Goal: Task Accomplishment & Management: Use online tool/utility

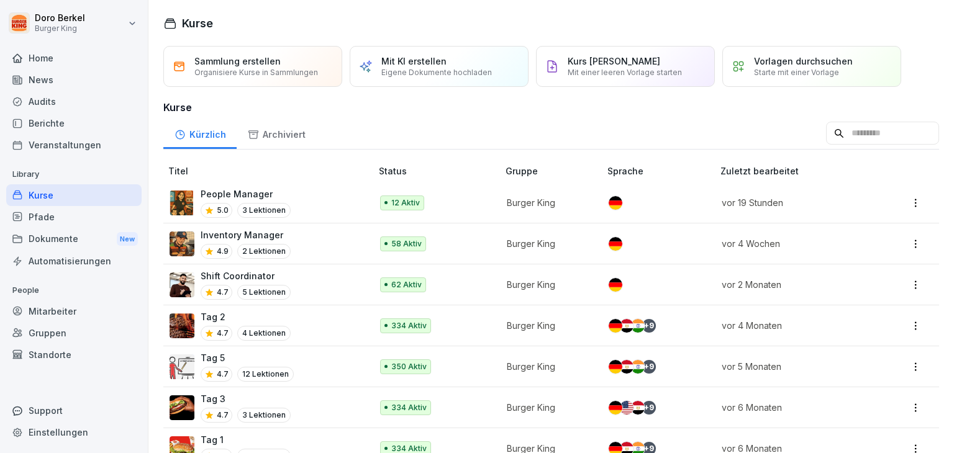
click at [266, 199] on p "People Manager" at bounding box center [246, 194] width 90 height 13
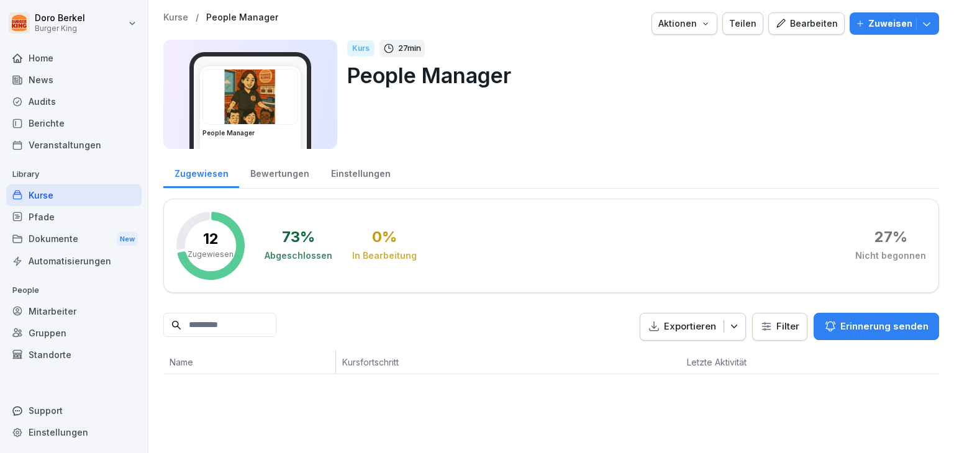
click at [791, 24] on div "Bearbeiten" at bounding box center [806, 24] width 63 height 14
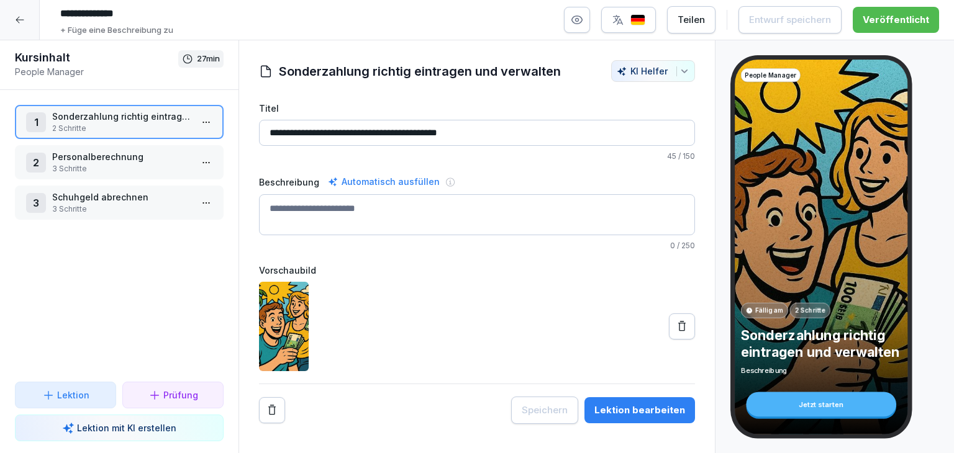
click at [86, 201] on p "Schuhgeld abrechnen" at bounding box center [121, 197] width 139 height 13
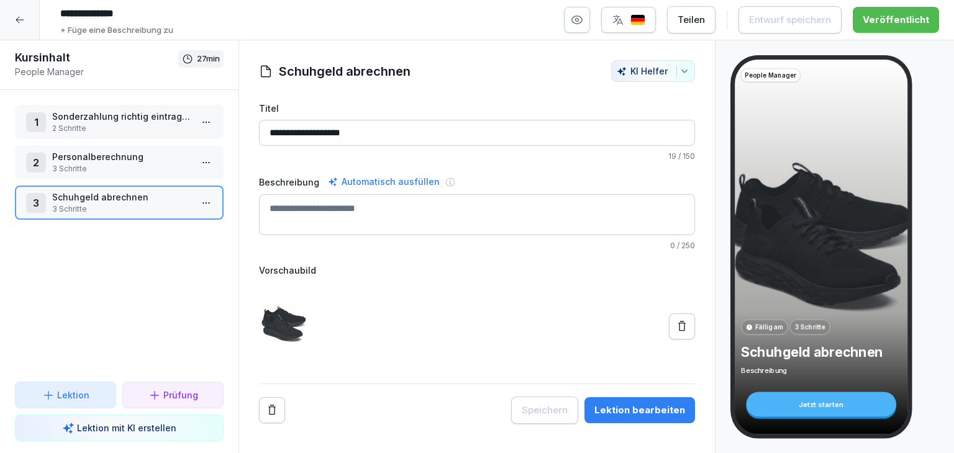
click at [638, 413] on div "Lektion bearbeiten" at bounding box center [639, 411] width 91 height 14
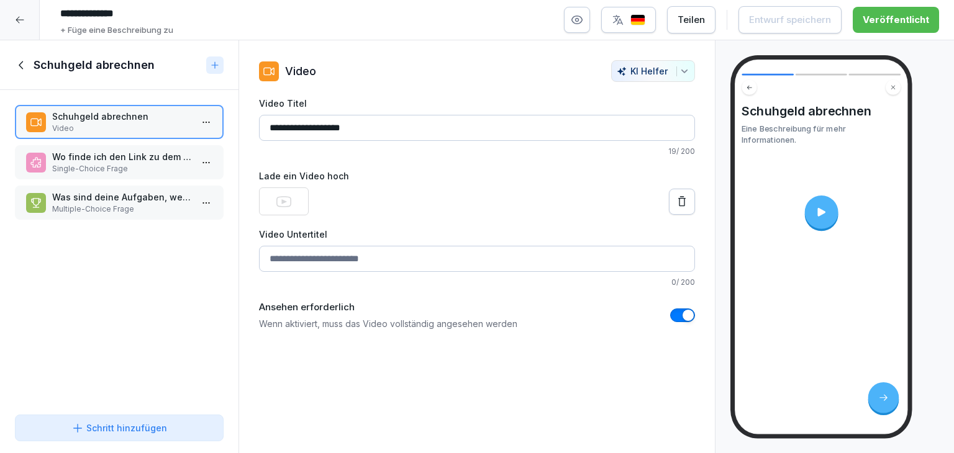
click at [105, 163] on p "Single-Choice Frage" at bounding box center [121, 168] width 139 height 11
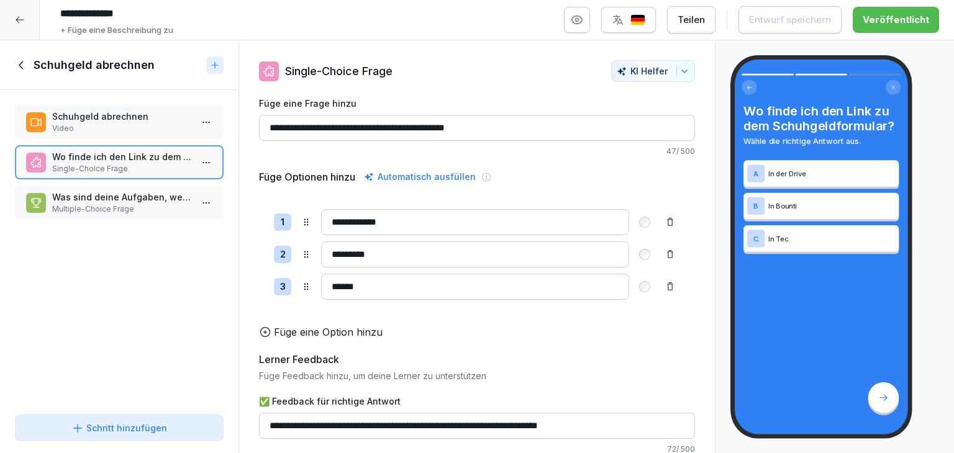
click at [86, 204] on p "Multiple-Choice Frage" at bounding box center [121, 209] width 139 height 11
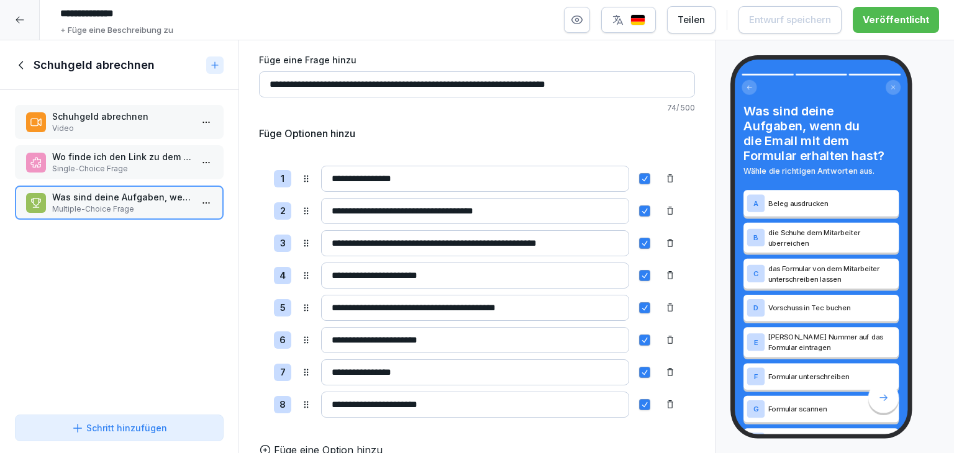
scroll to position [62, 0]
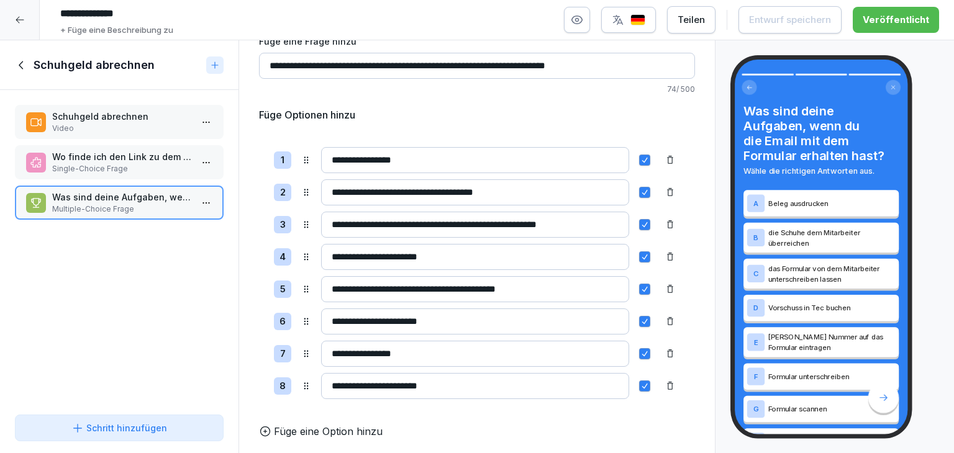
click at [639, 255] on button "button" at bounding box center [644, 256] width 11 height 11
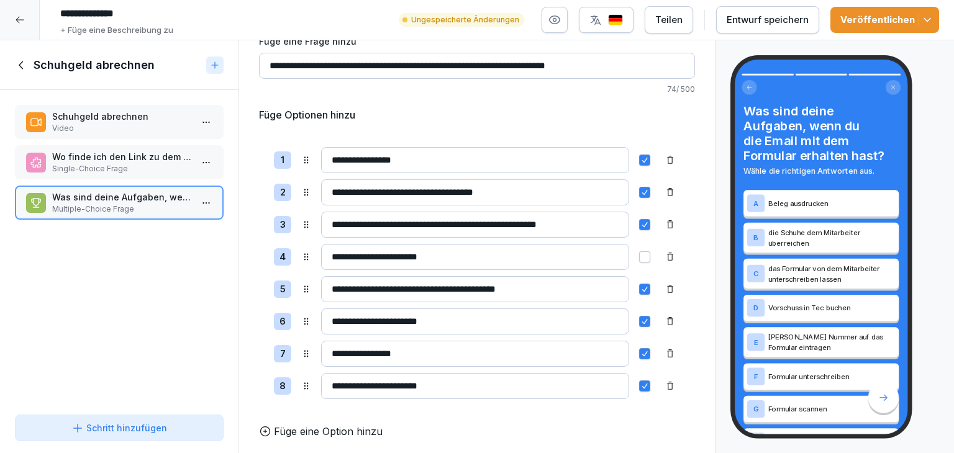
scroll to position [124, 0]
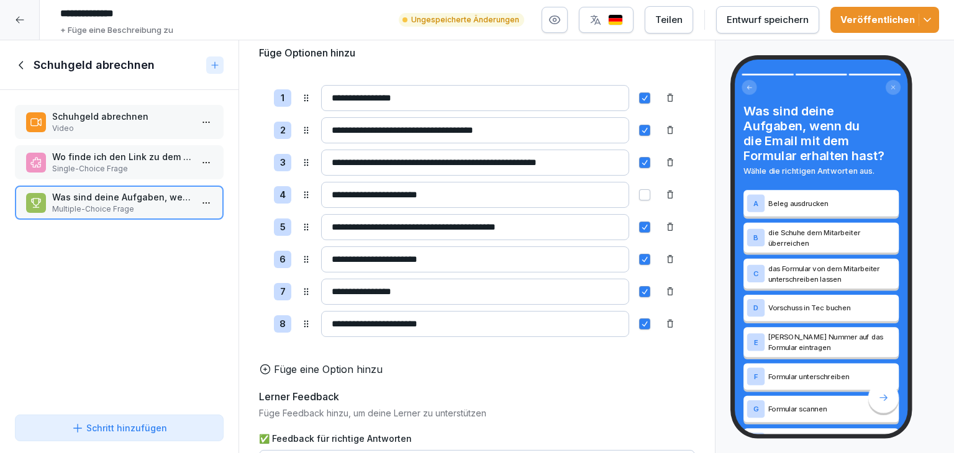
click at [639, 227] on button "button" at bounding box center [644, 227] width 11 height 11
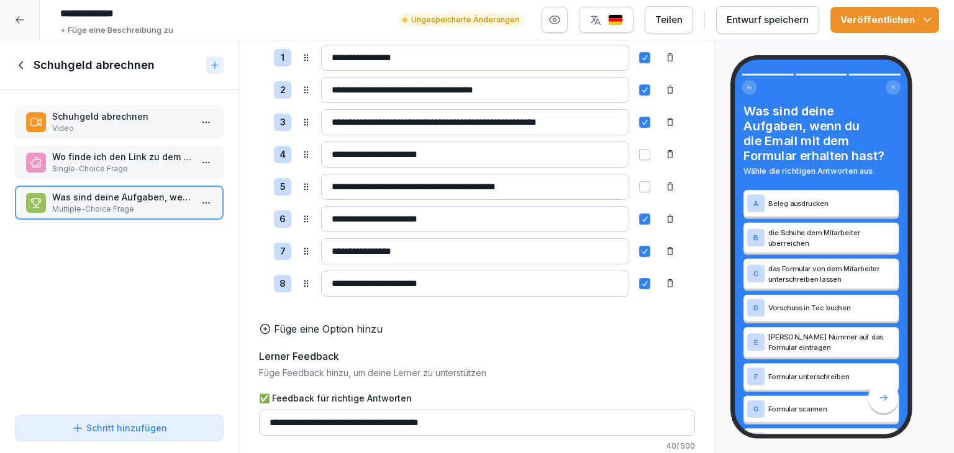
scroll to position [186, 0]
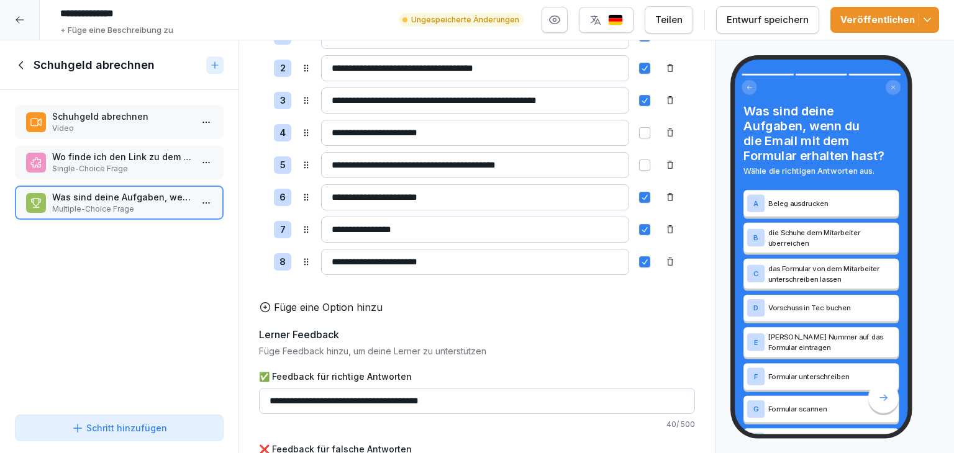
click at [325, 315] on p "Füge eine Option hinzu" at bounding box center [328, 307] width 109 height 15
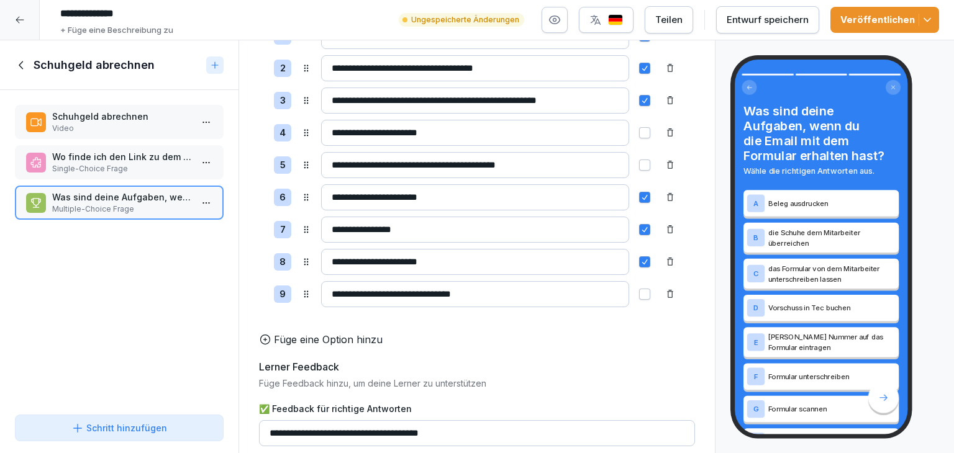
type input "**********"
click at [639, 289] on button "button" at bounding box center [644, 294] width 11 height 11
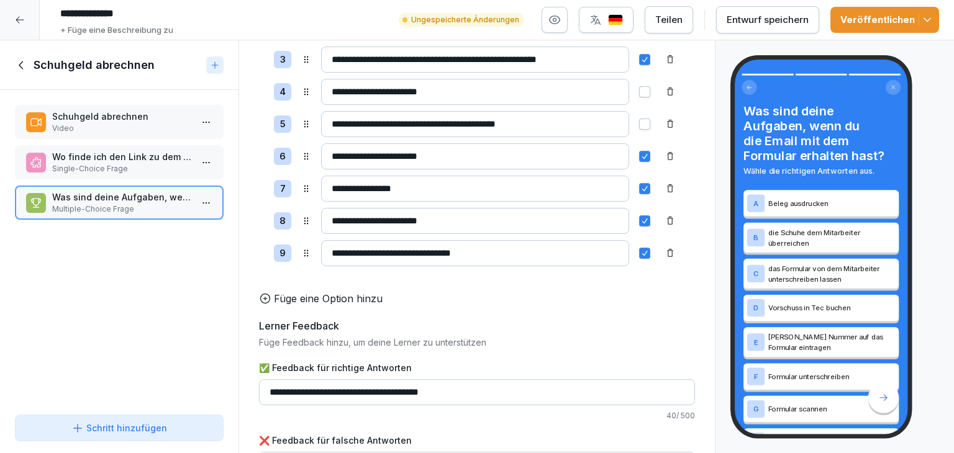
scroll to position [283, 0]
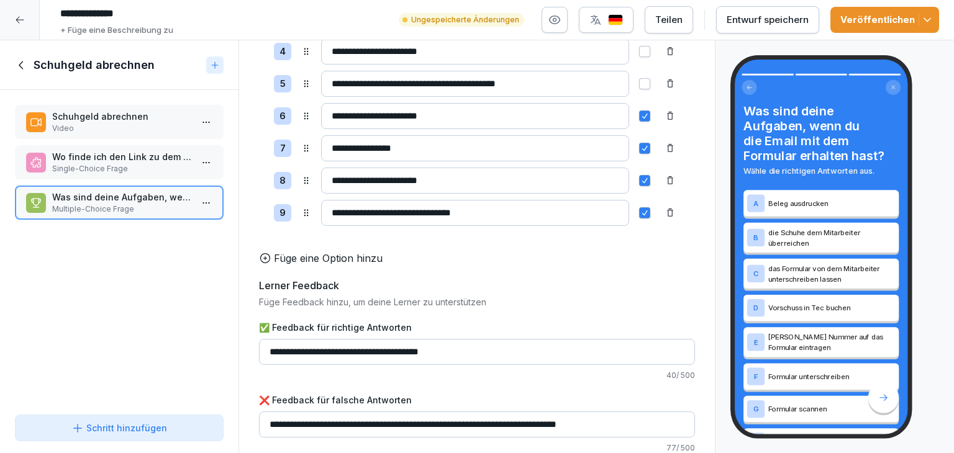
click at [741, 17] on div "Entwurf speichern" at bounding box center [767, 20] width 82 height 14
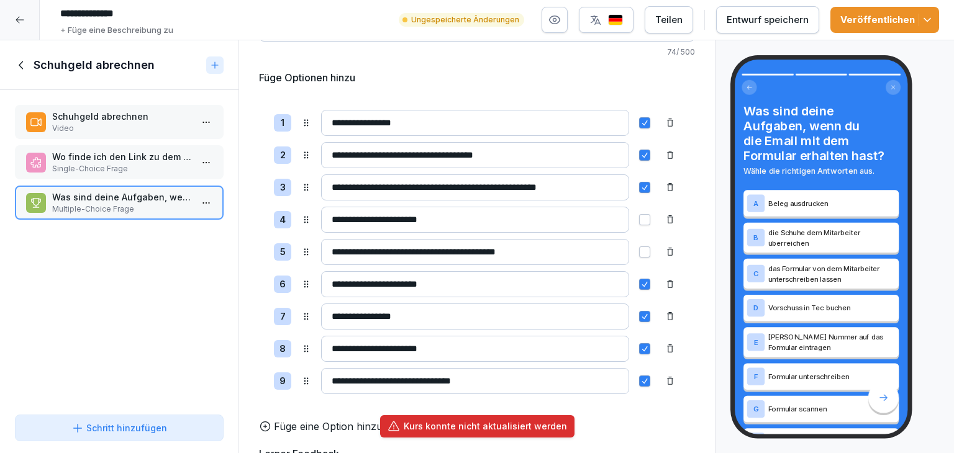
scroll to position [35, 0]
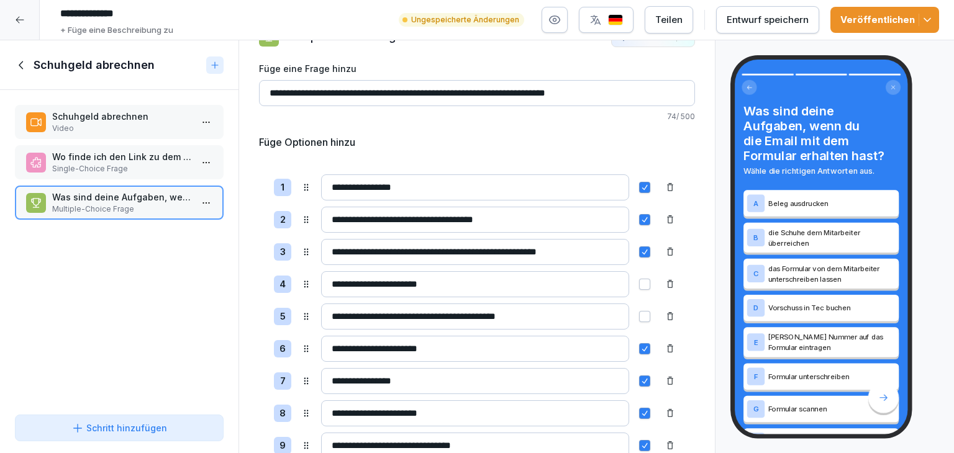
click at [775, 22] on div "Entwurf speichern" at bounding box center [767, 20] width 82 height 14
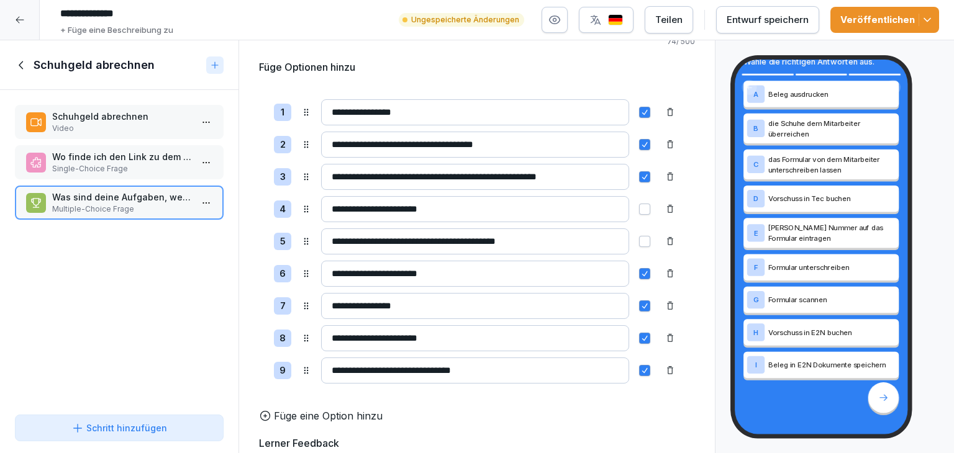
scroll to position [97, 0]
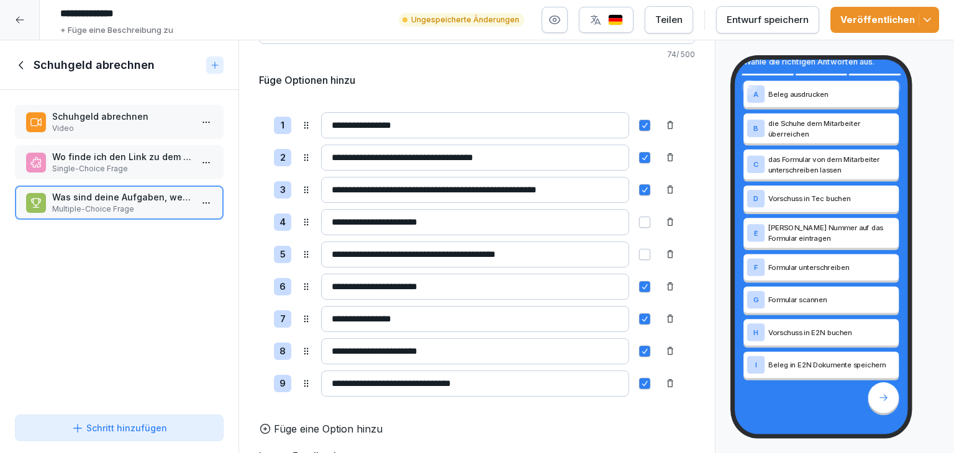
click at [665, 251] on icon at bounding box center [670, 255] width 10 height 10
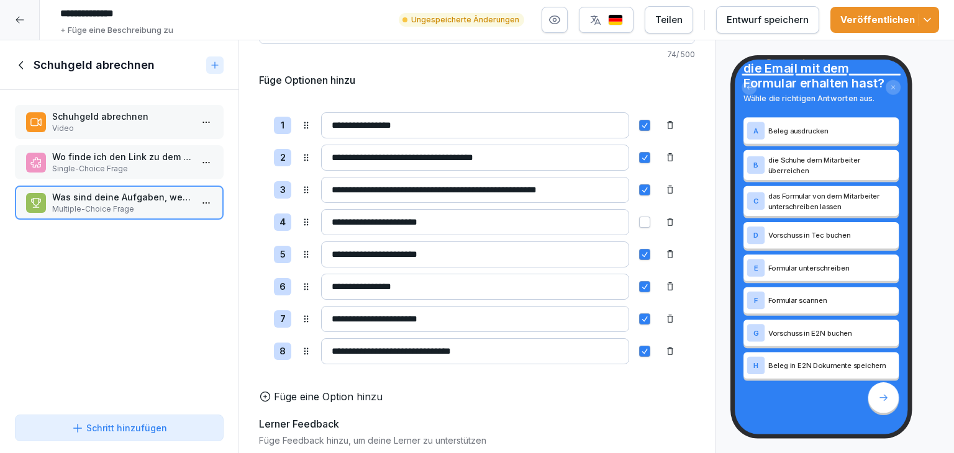
click at [775, 20] on div "Entwurf speichern" at bounding box center [767, 20] width 82 height 14
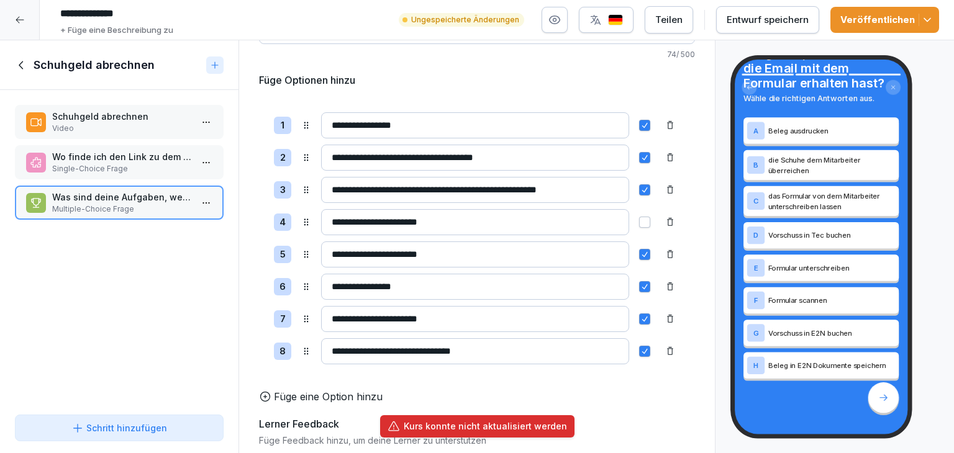
click at [97, 158] on p "Wo finde ich den Link zu dem Schuhgeldformular?" at bounding box center [121, 156] width 139 height 13
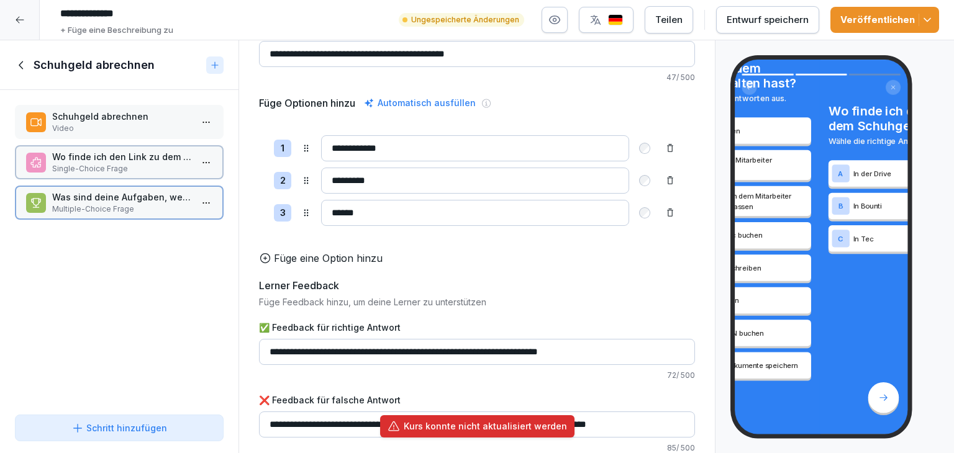
scroll to position [91, 0]
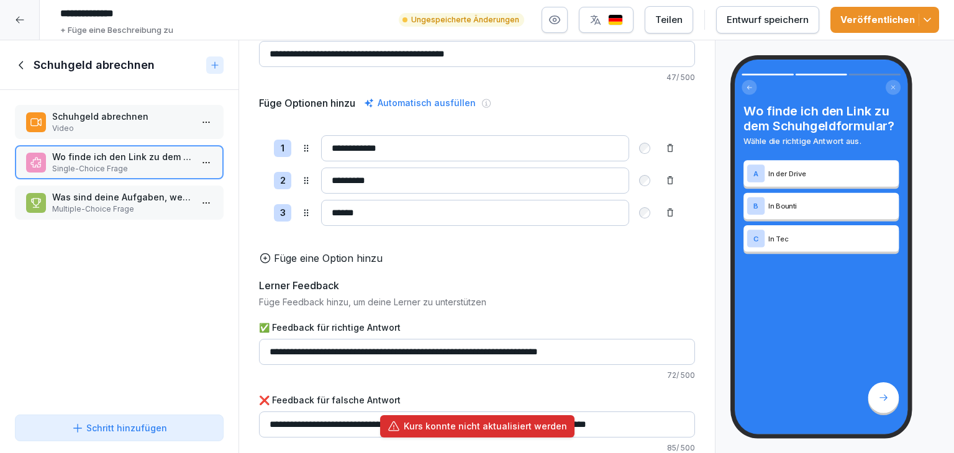
click at [23, 65] on icon at bounding box center [22, 65] width 14 height 14
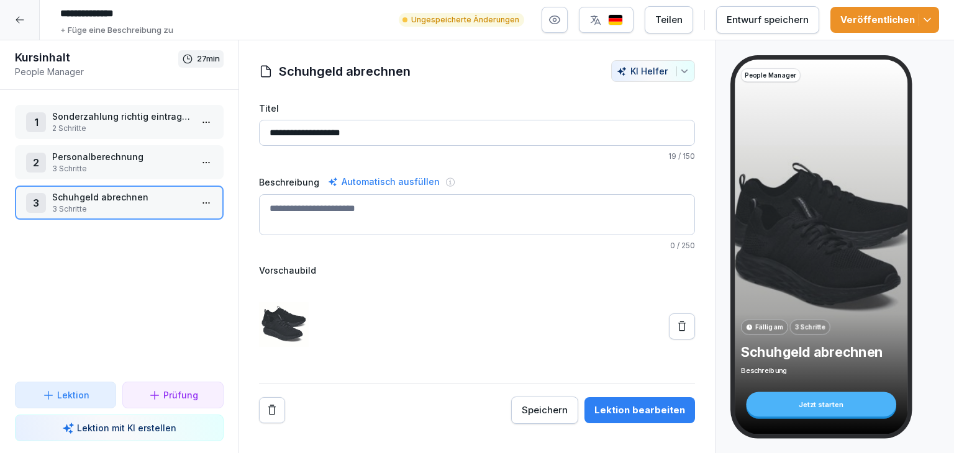
click at [758, 18] on div "Entwurf speichern" at bounding box center [767, 20] width 82 height 14
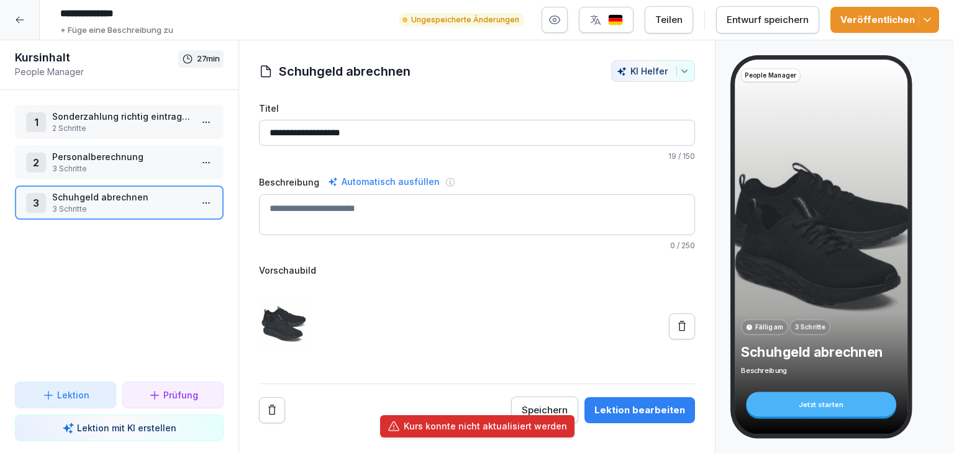
click at [87, 201] on p "Schuhgeld abrechnen" at bounding box center [121, 197] width 139 height 13
click at [653, 408] on div "Lektion bearbeiten" at bounding box center [639, 411] width 91 height 14
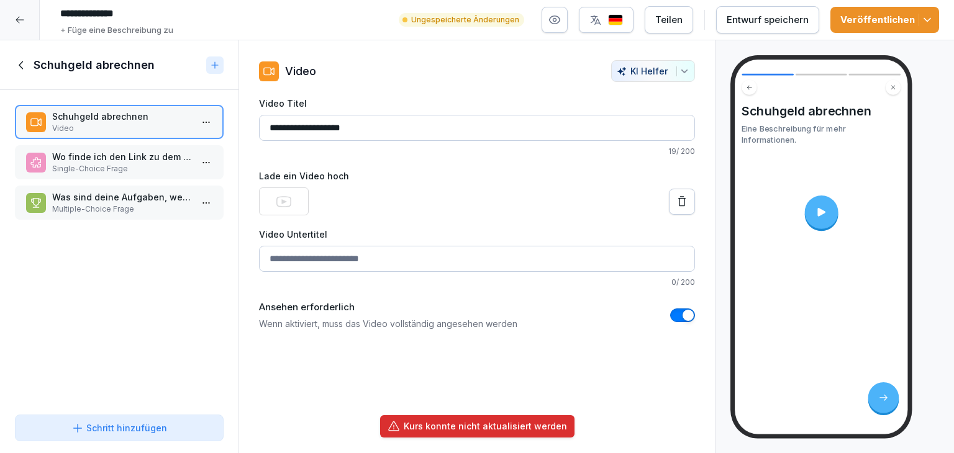
click at [120, 204] on p "Multiple-Choice Frage" at bounding box center [121, 209] width 139 height 11
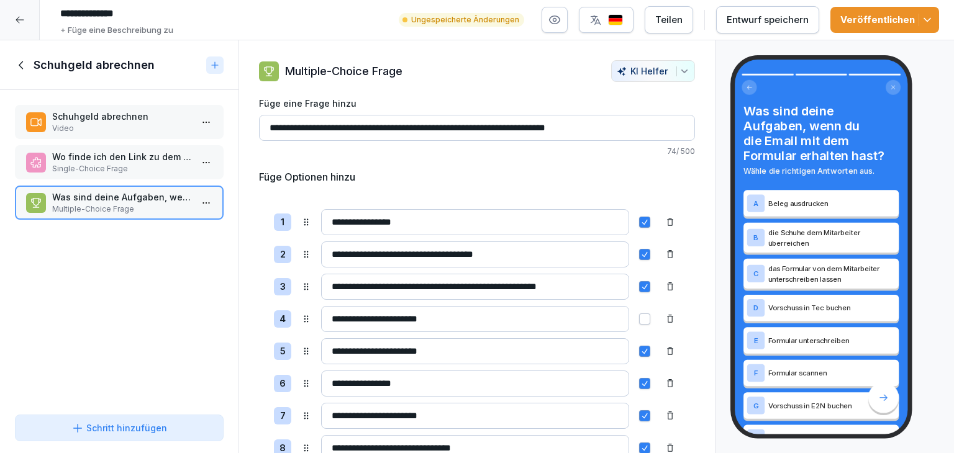
scroll to position [62, 0]
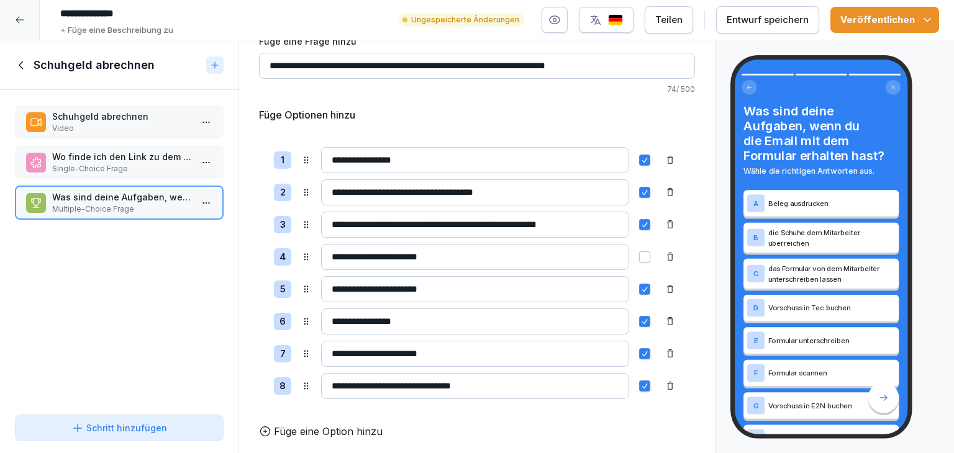
click at [799, 17] on div "Entwurf speichern" at bounding box center [767, 20] width 82 height 14
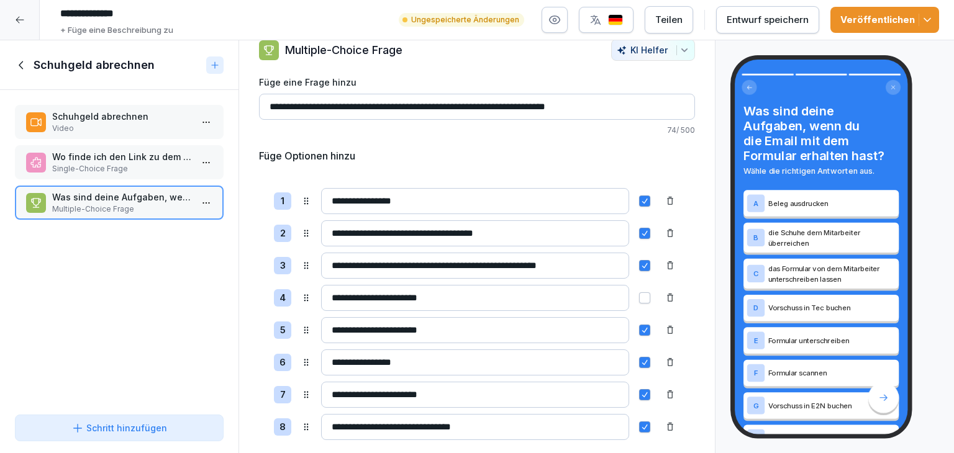
scroll to position [0, 0]
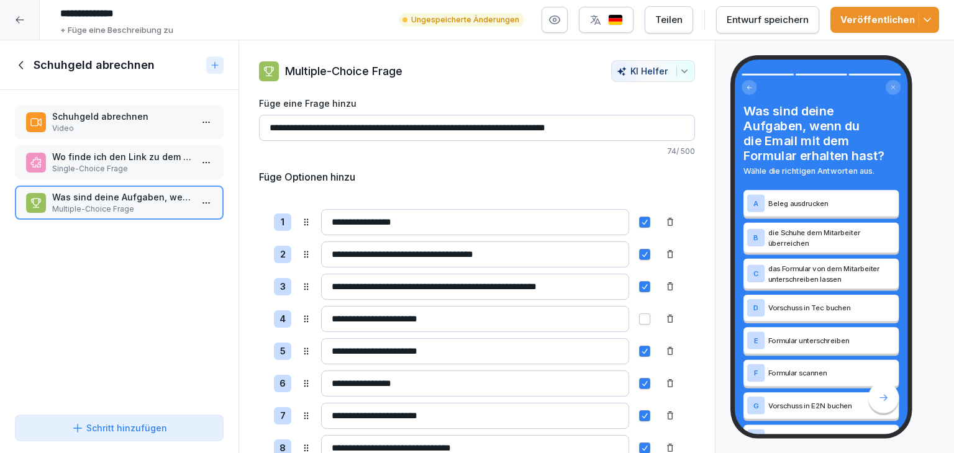
click at [772, 20] on div "Entwurf speichern" at bounding box center [767, 20] width 82 height 14
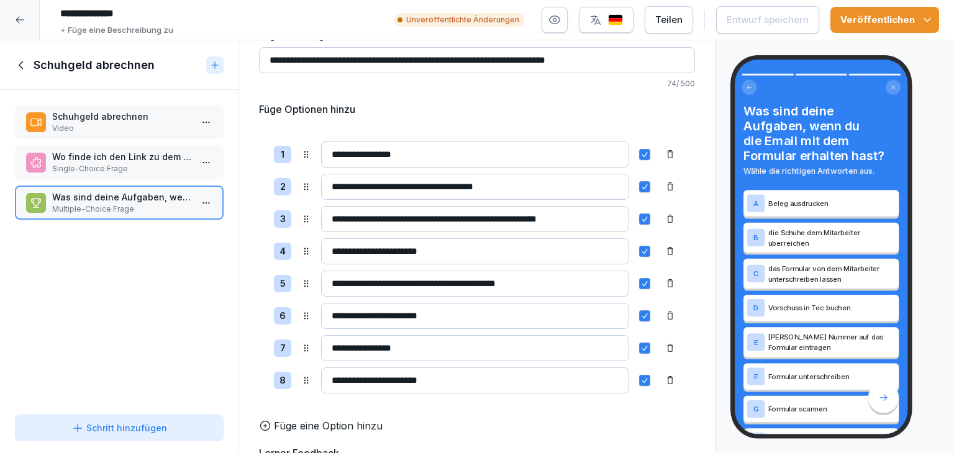
scroll to position [124, 0]
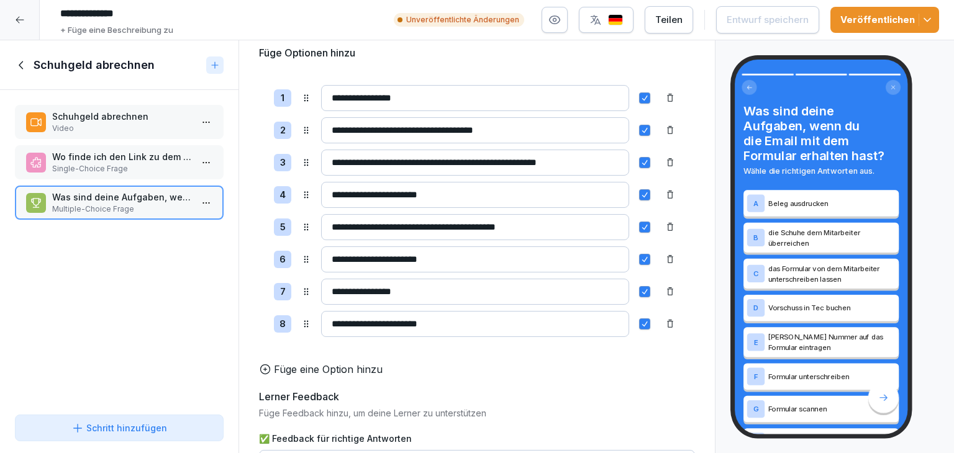
click at [639, 192] on button "button" at bounding box center [644, 194] width 11 height 11
click at [639, 227] on button "button" at bounding box center [644, 227] width 11 height 11
click at [660, 230] on div at bounding box center [670, 227] width 20 height 20
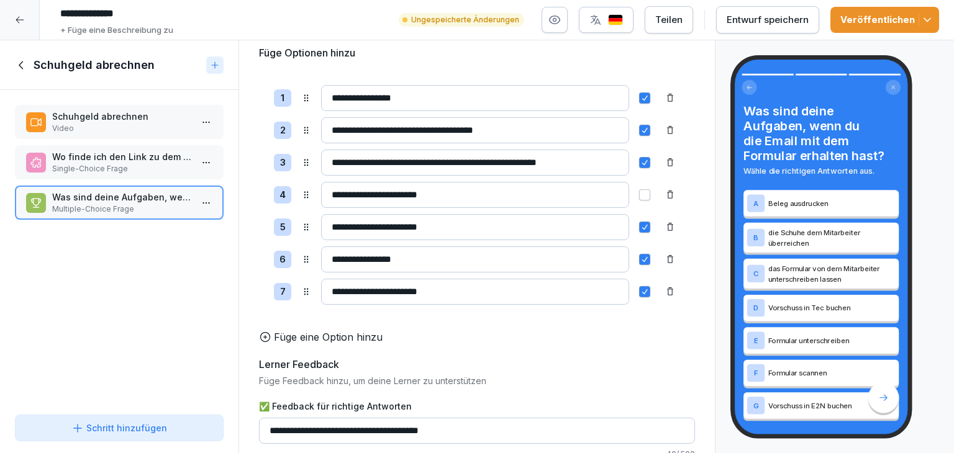
click at [305, 344] on p "Füge eine Option hinzu" at bounding box center [328, 337] width 109 height 15
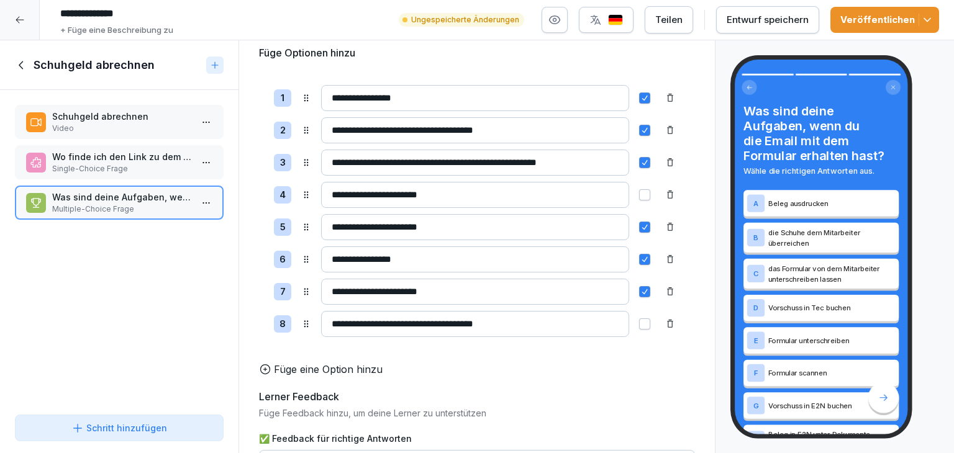
type input "**********"
click at [639, 326] on button "button" at bounding box center [644, 324] width 11 height 11
click at [793, 17] on div "Entwurf speichern" at bounding box center [767, 20] width 82 height 14
click at [785, 28] on button "Entwurf speichern" at bounding box center [767, 19] width 103 height 27
